Goal: Navigation & Orientation: Go to known website

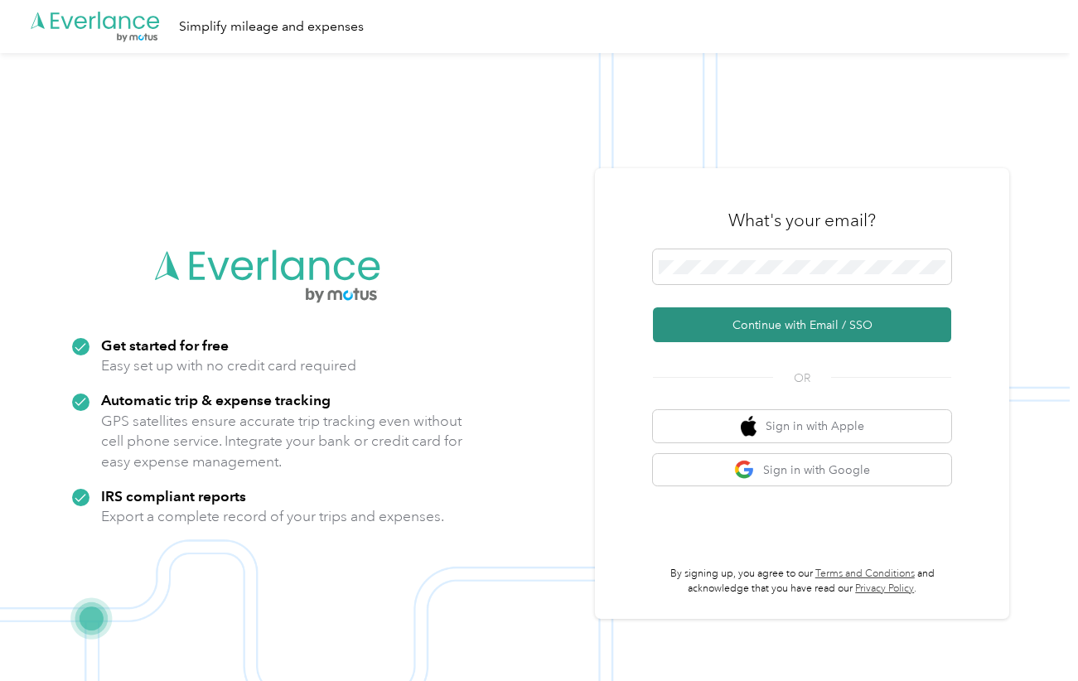
click at [787, 321] on button "Continue with Email / SSO" at bounding box center [802, 324] width 298 height 35
